Goal: Task Accomplishment & Management: Manage account settings

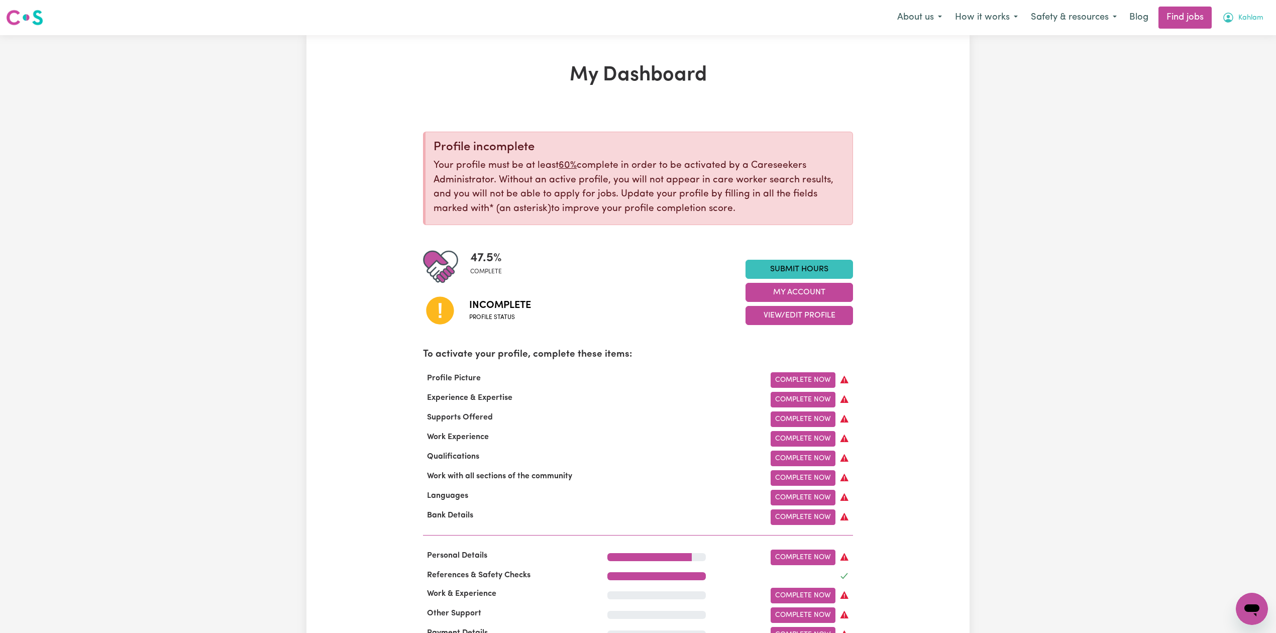
click at [1267, 17] on button "Kahlam" at bounding box center [1243, 17] width 54 height 21
click at [1244, 79] on link "Logout" at bounding box center [1230, 76] width 79 height 19
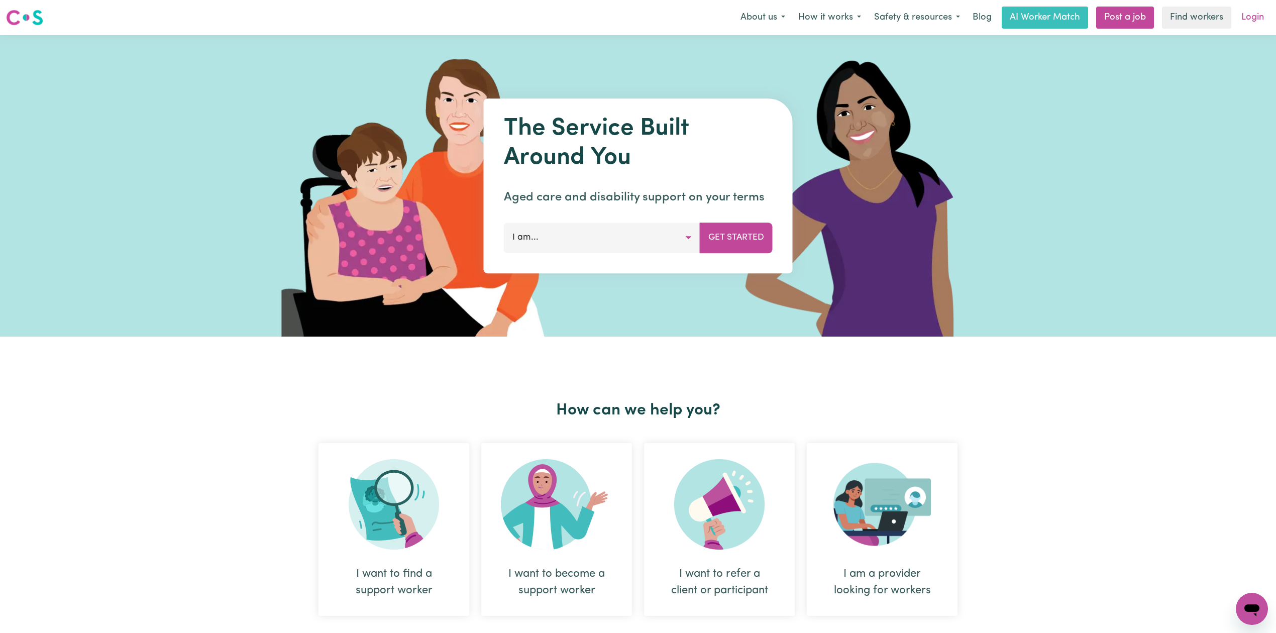
click at [1255, 12] on link "Login" at bounding box center [1253, 18] width 35 height 22
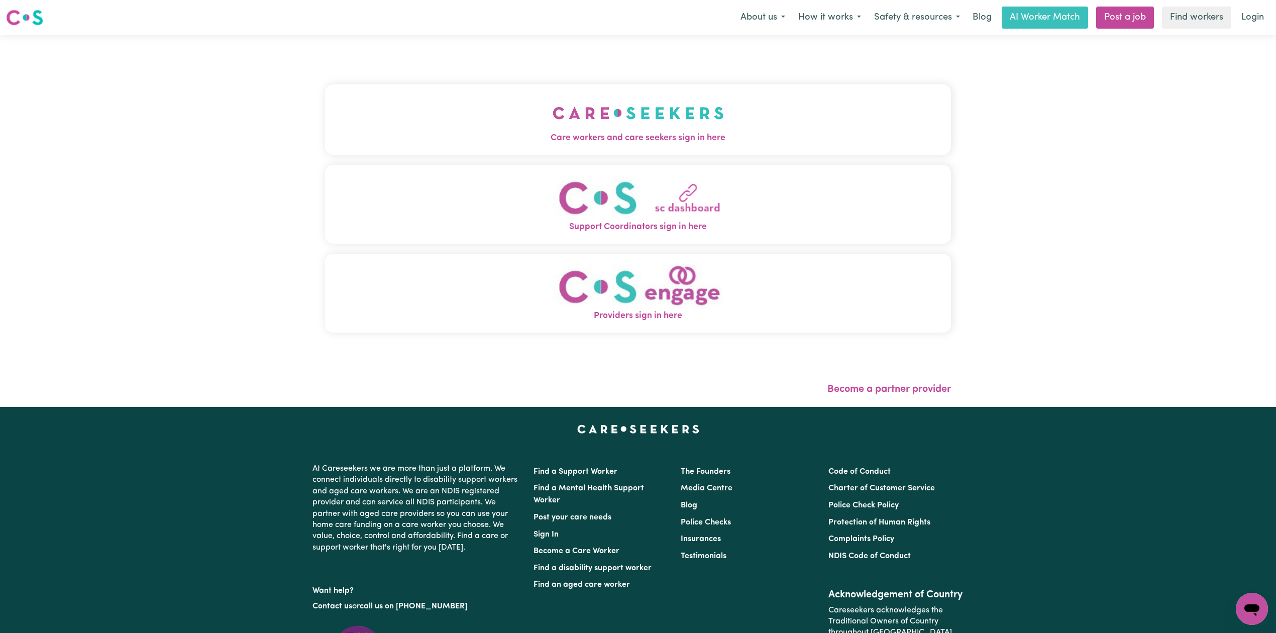
click at [388, 123] on button "Care workers and care seekers sign in here" at bounding box center [638, 119] width 626 height 70
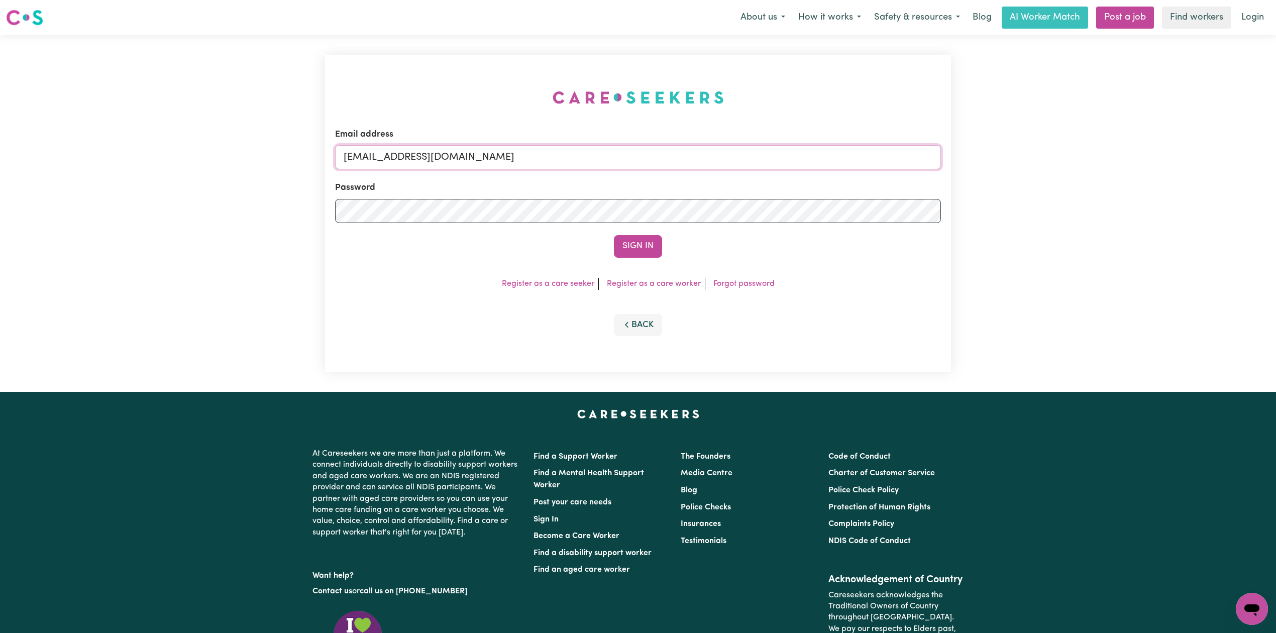
click at [392, 153] on input "[EMAIL_ADDRESS][DOMAIN_NAME]" at bounding box center [638, 157] width 606 height 24
drag, startPoint x: 399, startPoint y: 153, endPoint x: 639, endPoint y: 188, distance: 243.2
click at [639, 188] on form "Email address Superuser~[EMAIL_ADDRESS][DOMAIN_NAME] Password Sign In" at bounding box center [638, 193] width 606 height 130
type input "Superuser~[EMAIL_ADDRESS][DOMAIN_NAME]"
click at [620, 245] on button "Sign In" at bounding box center [638, 246] width 48 height 22
